Goal: Information Seeking & Learning: Find specific fact

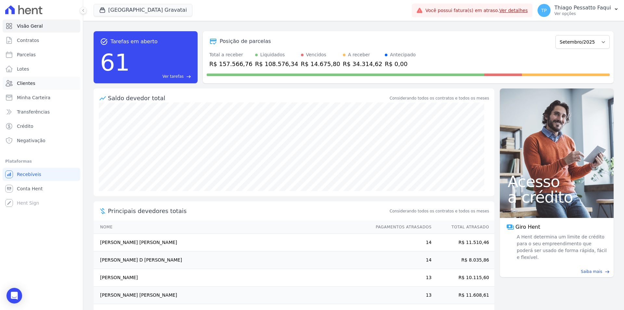
click at [45, 85] on link "Clientes" at bounding box center [42, 83] width 78 height 13
click at [144, 11] on button "[GEOGRAPHIC_DATA] Gravatai" at bounding box center [143, 10] width 99 height 12
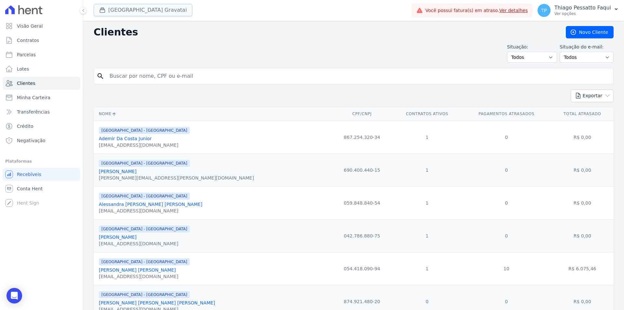
click at [122, 15] on button "[GEOGRAPHIC_DATA] Gravatai" at bounding box center [143, 10] width 99 height 12
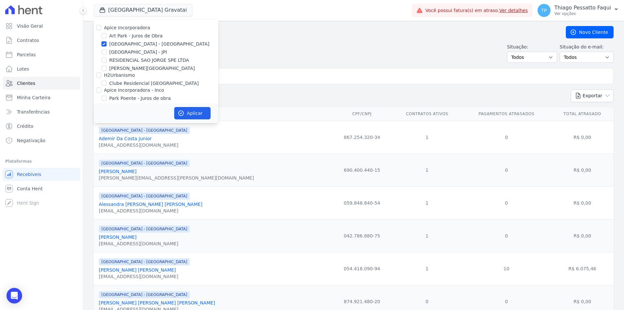
click at [126, 43] on label "[GEOGRAPHIC_DATA] - [GEOGRAPHIC_DATA]" at bounding box center [159, 44] width 100 height 7
click at [107, 43] on input "[GEOGRAPHIC_DATA] - [GEOGRAPHIC_DATA]" at bounding box center [103, 43] width 5 height 5
checkbox input "false"
click at [133, 93] on label "Apice Incorporadora - Inco" at bounding box center [134, 89] width 60 height 5
click at [101, 93] on input "Apice Incorporadora - Inco" at bounding box center [98, 89] width 5 height 5
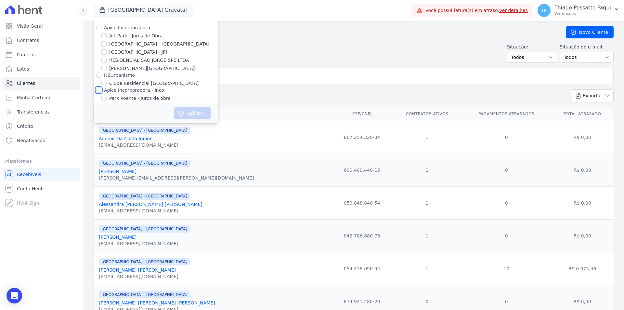
checkbox input "true"
click at [188, 117] on button "Aplicar" at bounding box center [192, 113] width 36 height 12
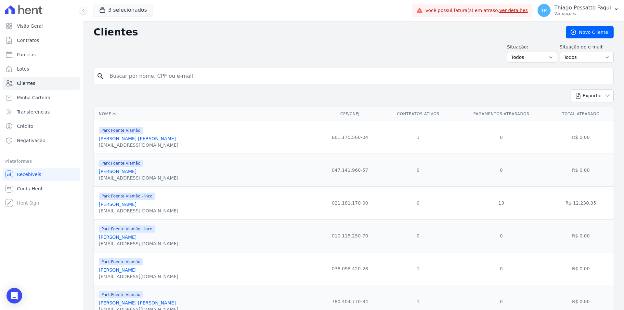
click at [282, 74] on input "search" at bounding box center [358, 76] width 505 height 13
type input "raiele"
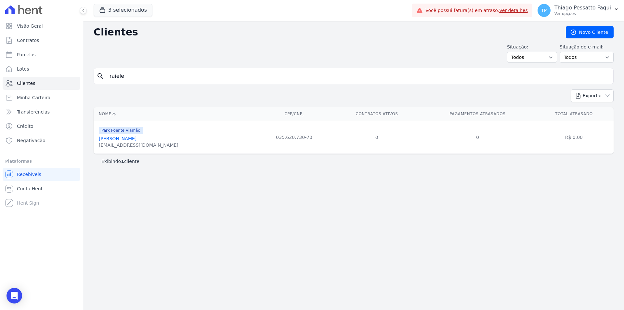
click at [135, 138] on link "[PERSON_NAME]" at bounding box center [118, 138] width 38 height 5
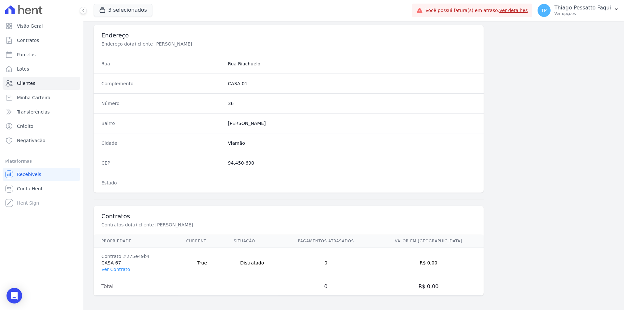
scroll to position [298, 0]
drag, startPoint x: 121, startPoint y: 262, endPoint x: 101, endPoint y: 261, distance: 19.2
click at [101, 261] on td "Contrato #275e49b4 CASA 67 Ver Contrato" at bounding box center [136, 261] width 85 height 30
copy td "CASA 67"
